Goal: Information Seeking & Learning: Find specific page/section

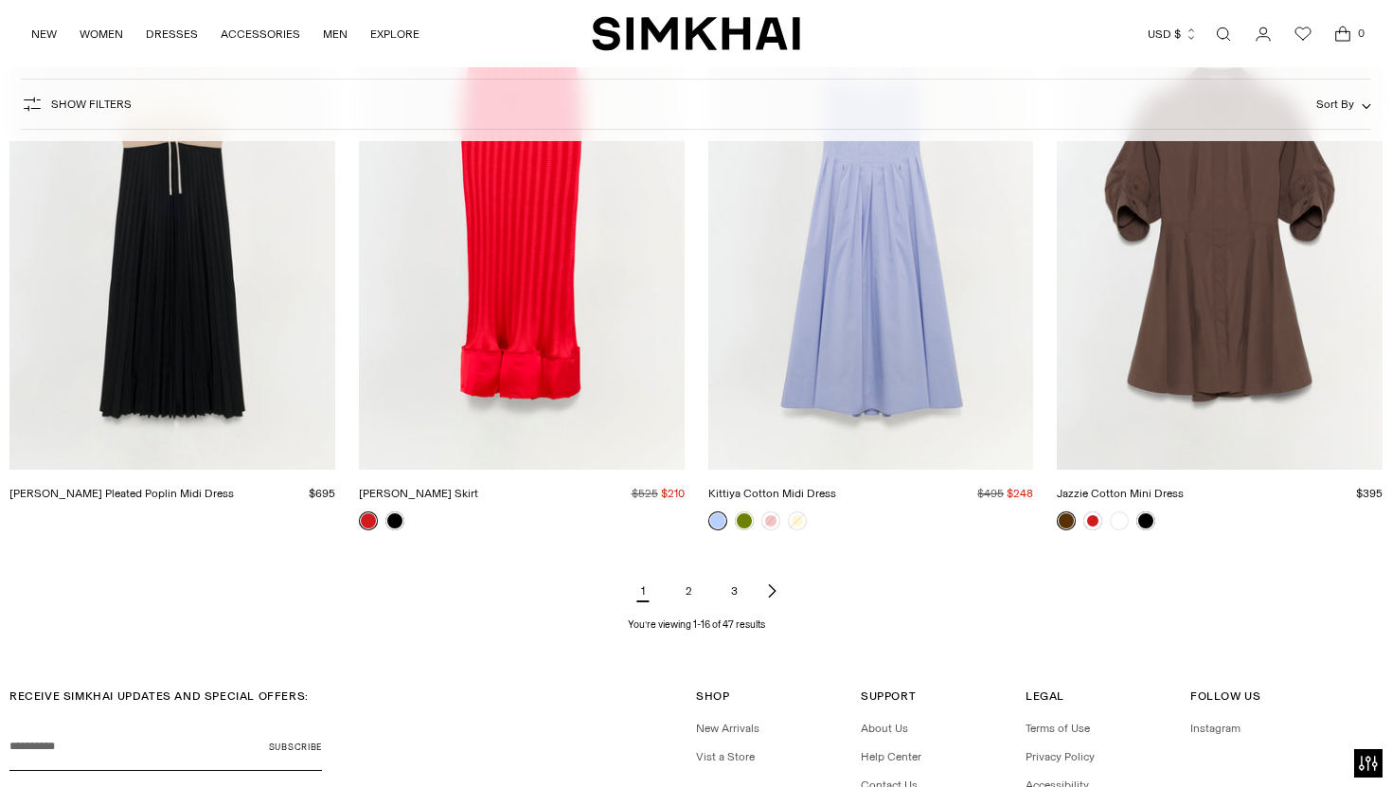
scroll to position [2339, 0]
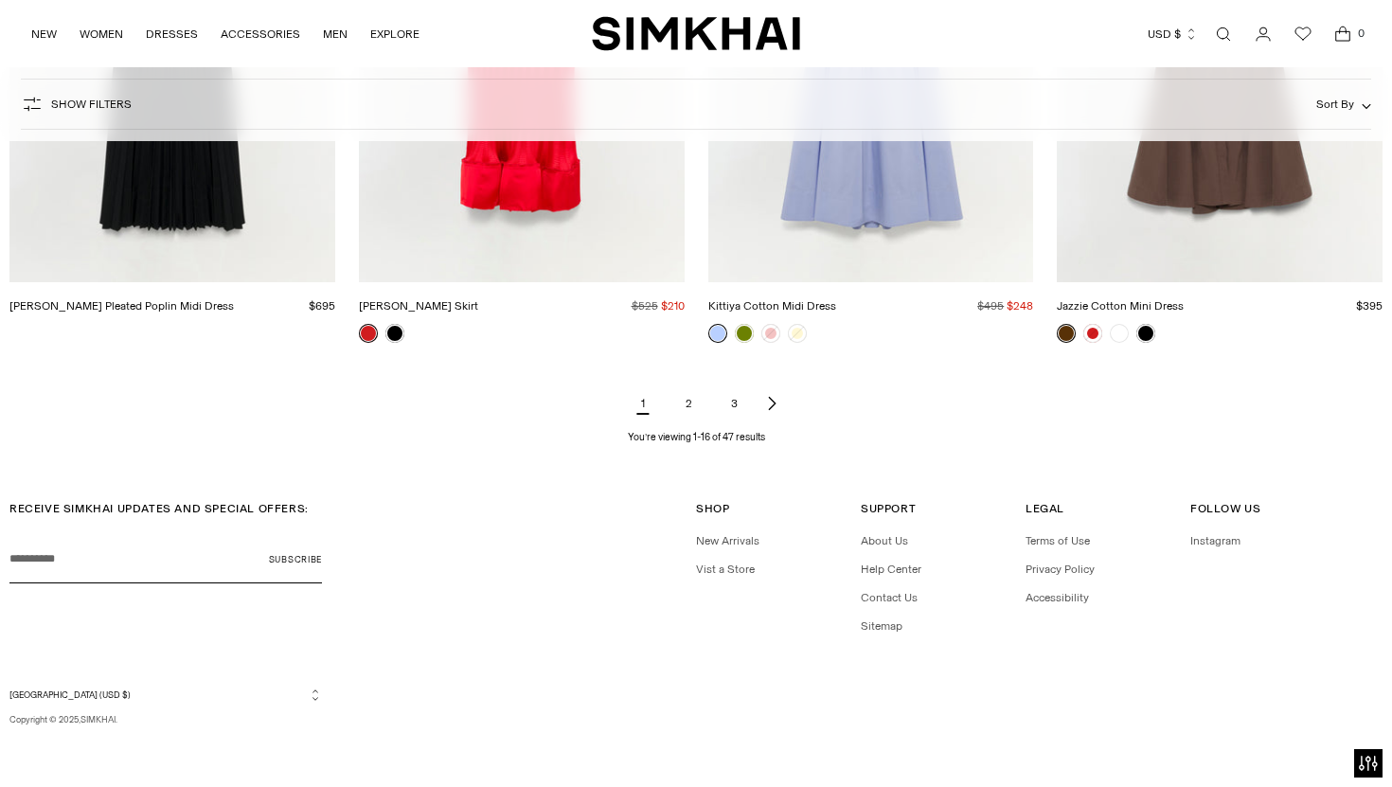
click at [689, 404] on link "2" at bounding box center [688, 403] width 38 height 38
